Goal: Task Accomplishment & Management: Manage account settings

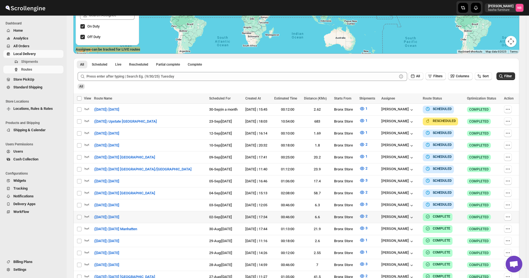
scroll to position [111, 0]
click at [503, 80] on button "Filter" at bounding box center [505, 76] width 19 height 8
click at [356, 177] on button "3" at bounding box center [363, 180] width 15 height 9
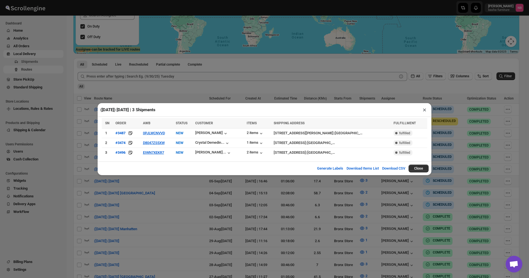
click at [184, 209] on div "([DATE]) [DATE] | 3 Shipments × SN ORDER AWB STATUS CUSTOMER ITEMS SHIPPING ADD…" at bounding box center [264, 139] width 529 height 278
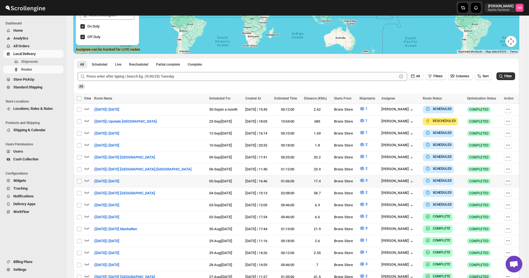
click at [510, 180] on icon "button" at bounding box center [508, 181] width 6 height 6
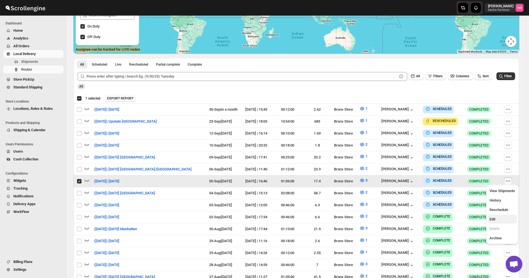
click at [501, 219] on span "Edit" at bounding box center [502, 220] width 26 height 6
checkbox input "false"
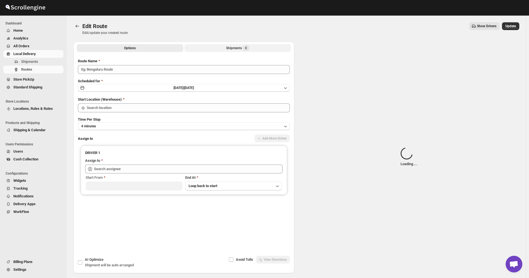
type input "([DATE]) [DATE]"
type input "Bronx Store"
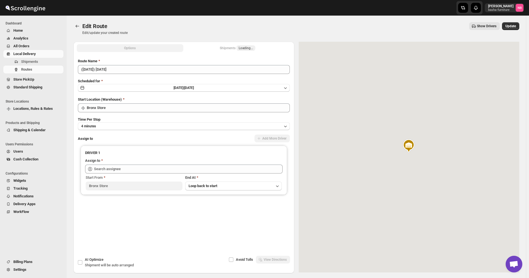
type input "[PERSON_NAME] ([EMAIL_ADDRESS][DOMAIN_NAME])"
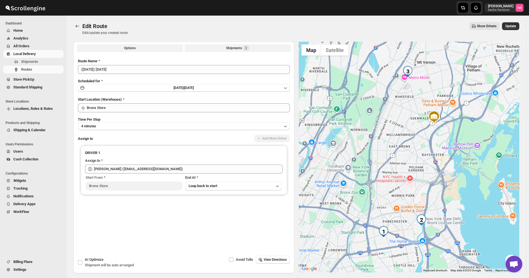
click at [208, 47] on button "Shipments 3" at bounding box center [237, 48] width 106 height 8
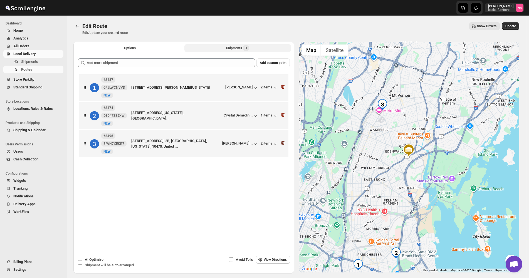
click at [283, 143] on icon "button" at bounding box center [283, 143] width 6 height 6
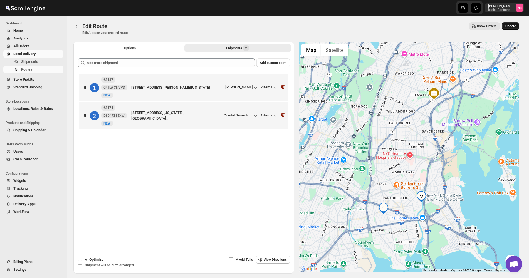
click at [513, 26] on span "Update" at bounding box center [510, 26] width 11 height 4
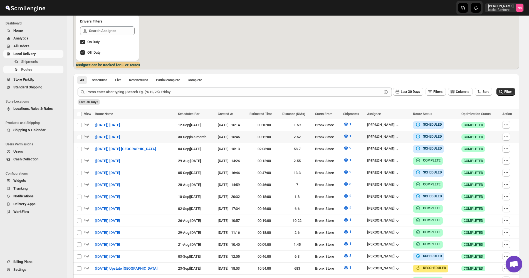
scroll to position [111, 0]
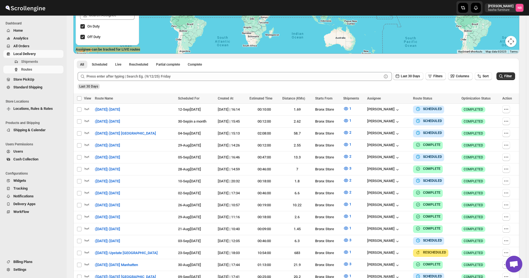
click at [487, 80] on div "Sort" at bounding box center [483, 76] width 17 height 8
drag, startPoint x: 487, startPoint y: 80, endPoint x: 488, endPoint y: 77, distance: 3.8
click at [488, 77] on span "Sort" at bounding box center [485, 76] width 6 height 4
click at [484, 109] on div "Due Date" at bounding box center [476, 106] width 15 height 6
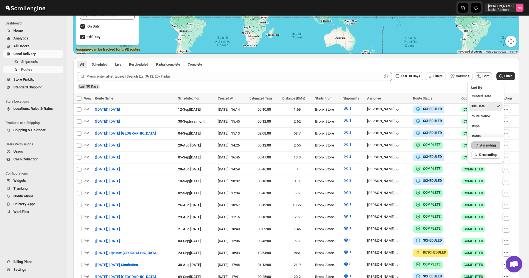
click at [418, 83] on div "Last 30 Days" at bounding box center [295, 84] width 438 height 9
click at [417, 79] on button "Last 30 Days" at bounding box center [408, 76] width 30 height 8
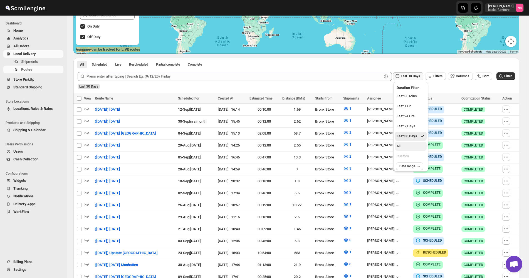
click at [417, 142] on button "All" at bounding box center [411, 146] width 32 height 9
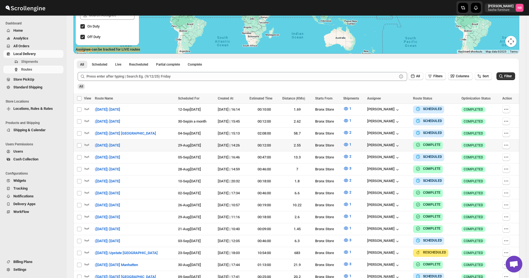
click at [508, 81] on div "All" at bounding box center [295, 84] width 438 height 9
click at [509, 80] on button "Filter" at bounding box center [505, 76] width 19 height 8
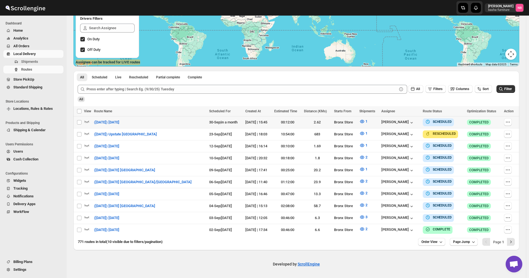
scroll to position [96, 0]
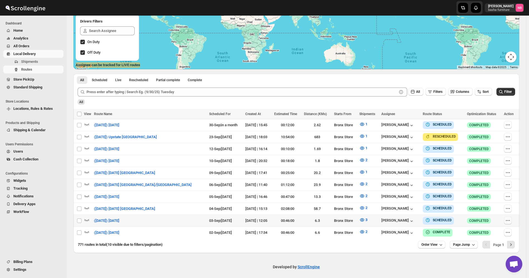
click at [509, 221] on button "button" at bounding box center [508, 221] width 8 height 8
checkbox input "true"
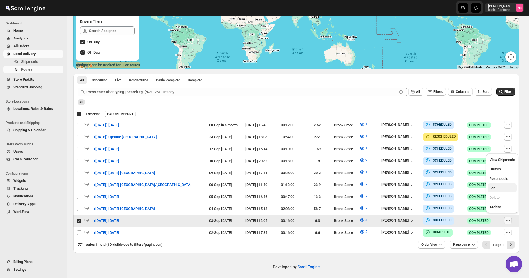
click at [499, 186] on span "Edit" at bounding box center [502, 188] width 26 height 6
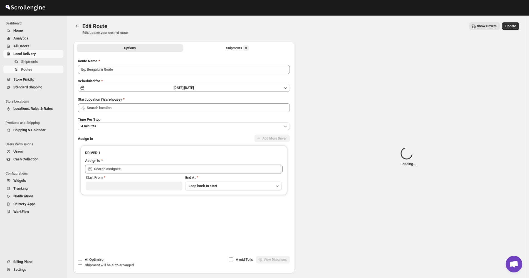
type input "([DATE]) [DATE]"
type input "Bronx Store"
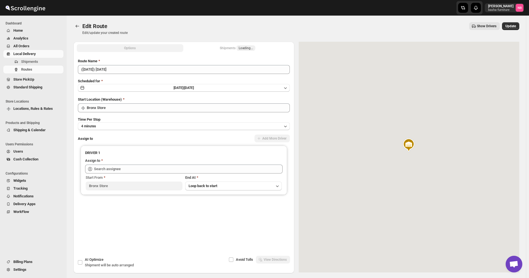
type input "[PERSON_NAME] ([EMAIL_ADDRESS][DOMAIN_NAME])"
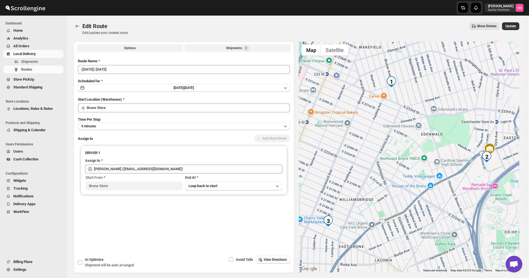
click at [223, 47] on button "Shipments 3" at bounding box center [237, 48] width 106 height 8
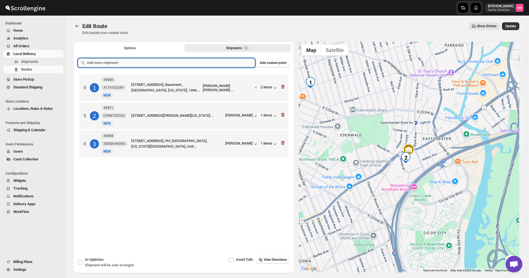
click at [186, 62] on input "text" at bounding box center [171, 62] width 168 height 9
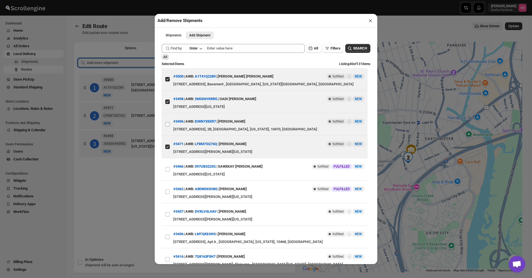
click at [168, 124] on input "View details for 68b47ee8c0fa9a00bc710467" at bounding box center [167, 124] width 4 height 4
checkbox input "true"
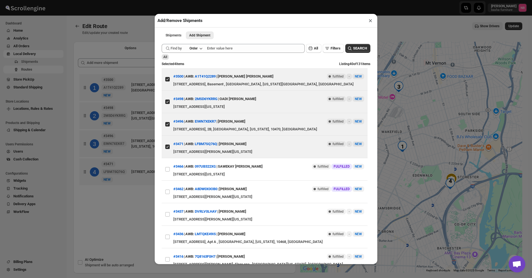
click at [134, 202] on div "Add/Remove Shipments × Shipments Add Shipment More views Shipments Add Shipment…" at bounding box center [266, 139] width 532 height 278
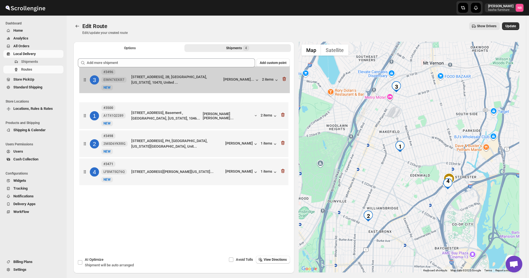
drag, startPoint x: 207, startPoint y: 147, endPoint x: 207, endPoint y: 82, distance: 65.6
click at [207, 82] on div "1 #3500 A1T41Q2289 [GEOGRAPHIC_DATA][STREET_ADDRESS][GEOGRAPHIC_DATA], Basement…" at bounding box center [184, 130] width 212 height 115
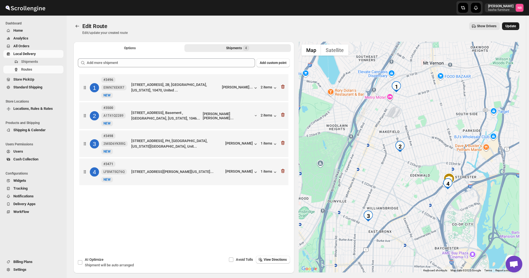
click at [510, 25] on span "Update" at bounding box center [510, 26] width 11 height 4
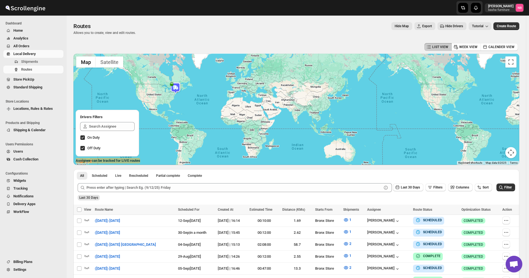
click at [41, 49] on span "All Orders" at bounding box center [37, 46] width 49 height 6
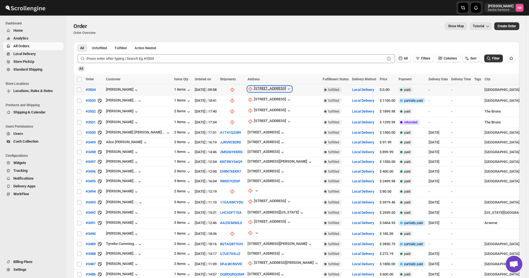
click at [263, 87] on div "[STREET_ADDRESS]" at bounding box center [270, 89] width 32 height 6
click at [260, 120] on span "Update manually" at bounding box center [257, 119] width 26 height 4
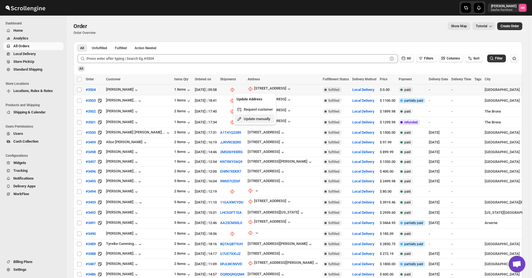
select select "US"
select select "[US_STATE]"
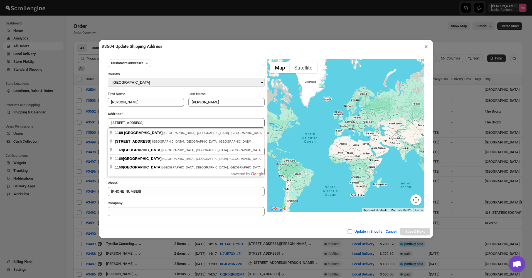
type input "[STREET_ADDRESS]"
type input "[GEOGRAPHIC_DATA]"
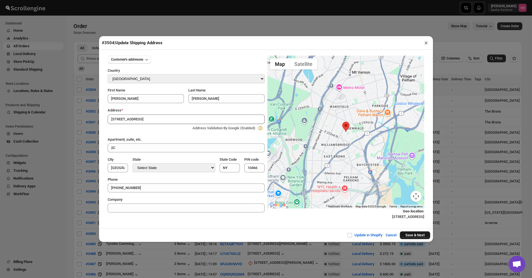
click at [410, 233] on button "Save & Next" at bounding box center [415, 235] width 30 height 8
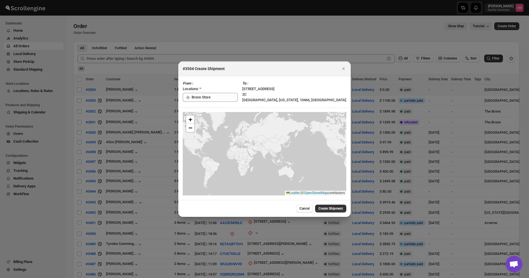
click at [325, 209] on span "Create Shipment" at bounding box center [330, 208] width 24 height 4
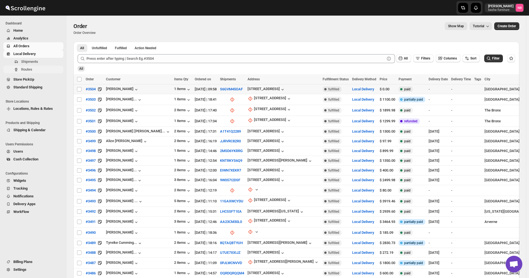
click at [35, 71] on span "Routes" at bounding box center [41, 70] width 41 height 6
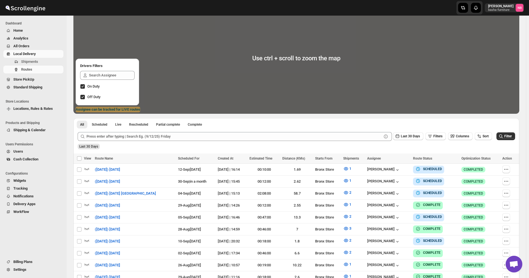
scroll to position [111, 0]
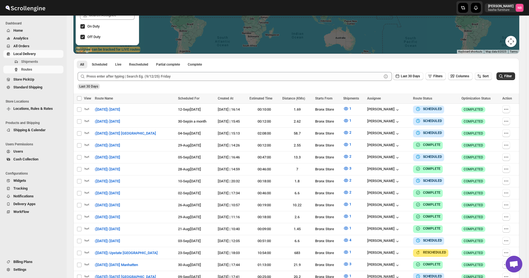
click at [488, 78] on span "Sort" at bounding box center [485, 76] width 6 height 4
click at [487, 104] on button "Due Date" at bounding box center [485, 106] width 34 height 9
click at [409, 83] on div "Last 30 Days" at bounding box center [295, 84] width 438 height 9
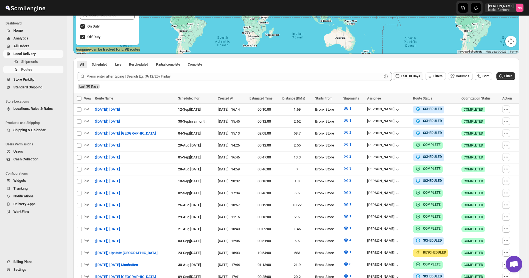
click at [412, 77] on span "Last 30 Days" at bounding box center [410, 76] width 19 height 4
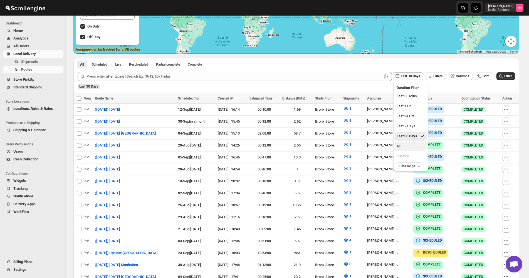
click at [405, 146] on button "All" at bounding box center [411, 146] width 32 height 9
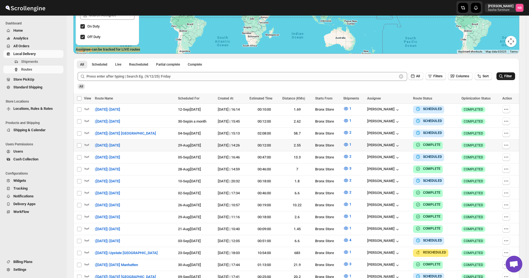
click at [511, 75] on span "Filter" at bounding box center [508, 76] width 8 height 4
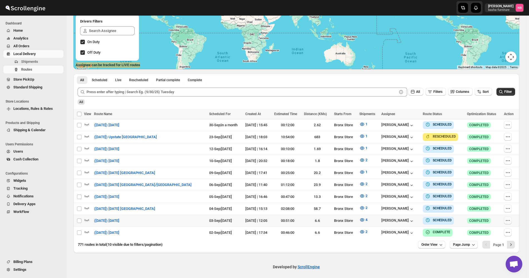
click at [510, 218] on icon "button" at bounding box center [508, 221] width 6 height 6
checkbox input "true"
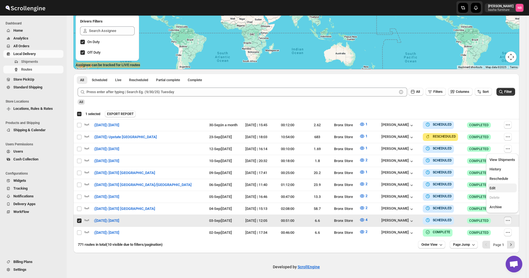
click at [503, 187] on span "Edit" at bounding box center [502, 188] width 26 height 6
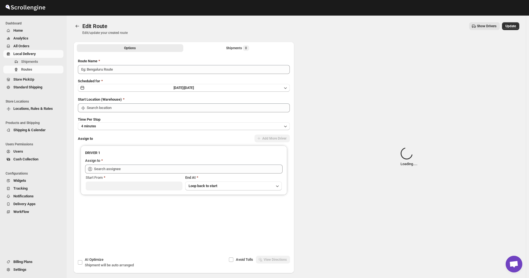
type input "([DATE]) [DATE]"
type input "Bronx Store"
type input "[PERSON_NAME] ([EMAIL_ADDRESS][DOMAIN_NAME])"
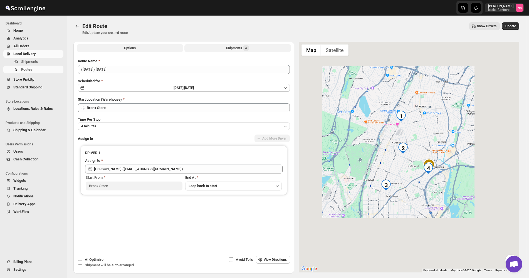
click at [229, 49] on div "Shipments 4" at bounding box center [237, 48] width 23 height 6
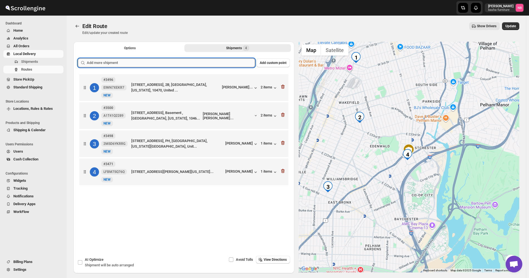
click at [183, 63] on input "text" at bounding box center [171, 62] width 168 height 9
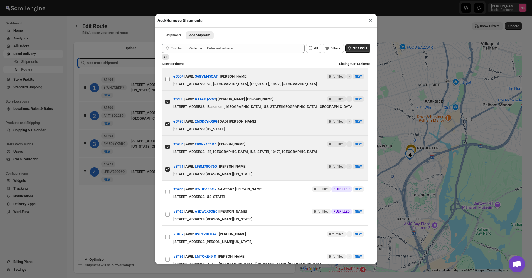
click at [166, 79] on input "View details for 68b849904b40345dfe5844e0" at bounding box center [167, 79] width 4 height 4
checkbox input "true"
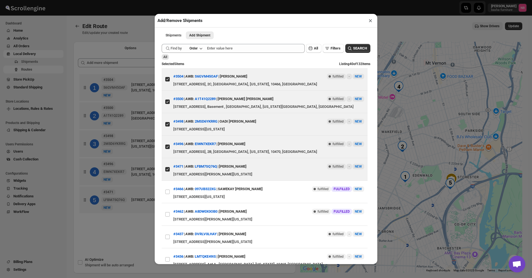
click at [122, 227] on div "Add/Remove Shipments × Shipments Add Shipment More views Shipments Add Shipment…" at bounding box center [266, 139] width 532 height 278
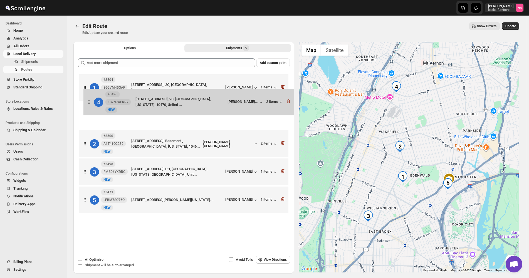
drag, startPoint x: 185, startPoint y: 173, endPoint x: 186, endPoint y: 82, distance: 91.5
click at [186, 82] on div "1 #3504 S6GVM45OAF New NEW [STREET_ADDRESS], 2C, [GEOGRAPHIC_DATA], [US_STATE],…" at bounding box center [184, 144] width 212 height 143
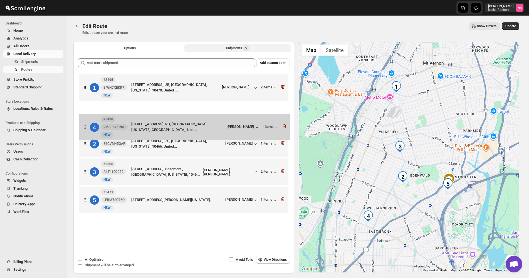
drag, startPoint x: 197, startPoint y: 182, endPoint x: 195, endPoint y: 127, distance: 55.1
click at [195, 127] on div "1 #3496 EIWN7XEKR7 New NEW [STREET_ADDRESS][GEOGRAPHIC_DATA][US_STATE], 10470, …" at bounding box center [184, 144] width 212 height 143
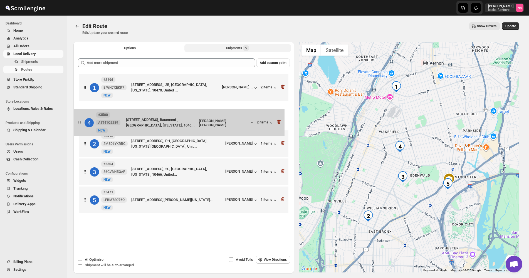
drag, startPoint x: 214, startPoint y: 177, endPoint x: 208, endPoint y: 120, distance: 56.8
click at [208, 120] on div "1 #3496 EIWN7XEKR7 New NEW [STREET_ADDRESS][GEOGRAPHIC_DATA][US_STATE], 10470, …" at bounding box center [184, 144] width 212 height 143
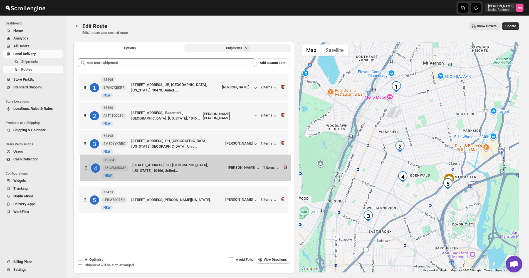
drag, startPoint x: 198, startPoint y: 180, endPoint x: 203, endPoint y: 153, distance: 27.5
click at [203, 153] on div "1 #3496 EIWN7XEKR7 New NEW [STREET_ADDRESS][GEOGRAPHIC_DATA][US_STATE], 10470, …" at bounding box center [184, 144] width 212 height 143
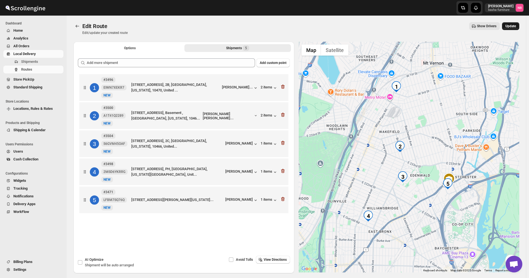
click at [517, 28] on button "Update" at bounding box center [510, 26] width 17 height 8
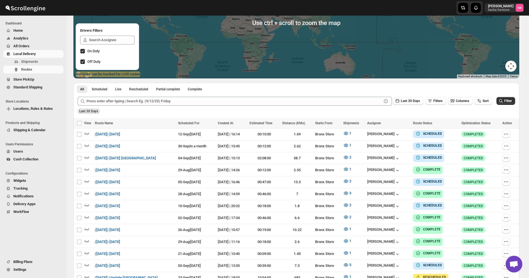
scroll to position [139, 0]
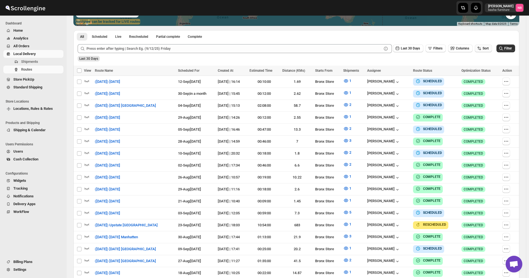
click at [482, 47] on icon "button" at bounding box center [479, 49] width 6 height 6
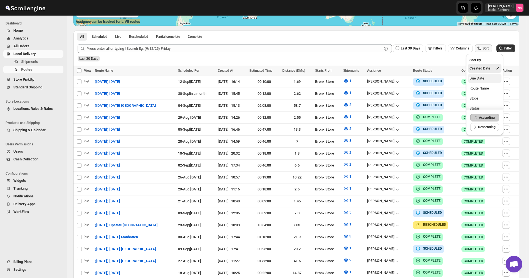
click at [480, 76] on div "Due Date" at bounding box center [476, 79] width 15 height 6
click at [415, 49] on span "Last 30 Days" at bounding box center [410, 48] width 19 height 4
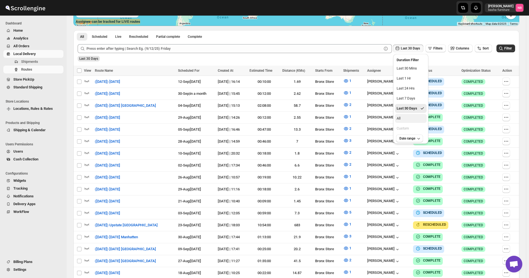
click at [406, 118] on button "All" at bounding box center [411, 118] width 32 height 9
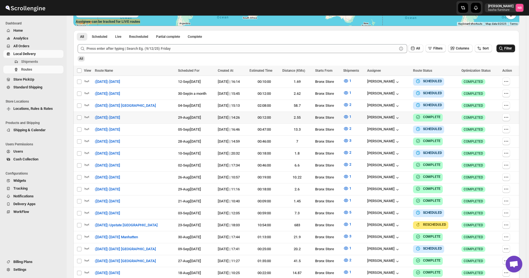
click at [512, 45] on button "Filter" at bounding box center [505, 48] width 19 height 8
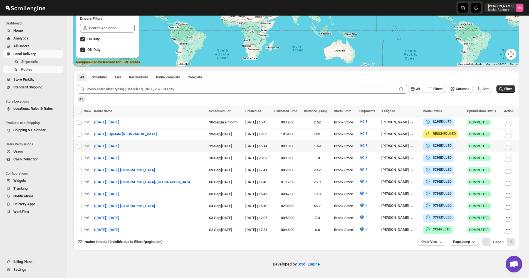
scroll to position [96, 0]
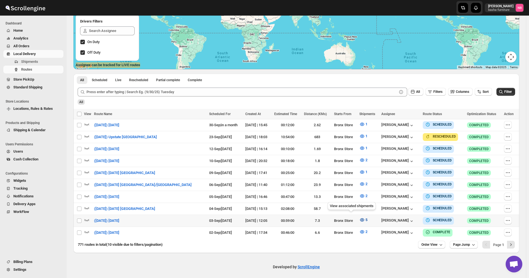
click at [359, 217] on icon "button" at bounding box center [362, 220] width 6 height 6
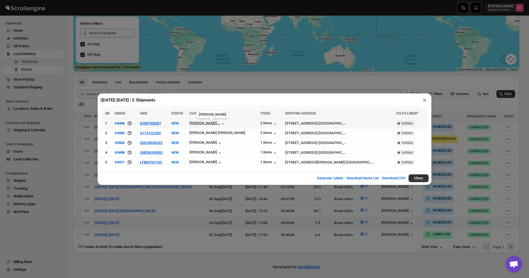
click at [220, 125] on div "[PERSON_NAME]..." at bounding box center [204, 123] width 31 height 4
click at [227, 210] on div "([DATE]) [DATE] | 5 Shipments × SN ORDER AWB STATUS CUSTOMER ITEMS SHIPPING ADD…" at bounding box center [264, 139] width 529 height 278
